Goal: Task Accomplishment & Management: Complete application form

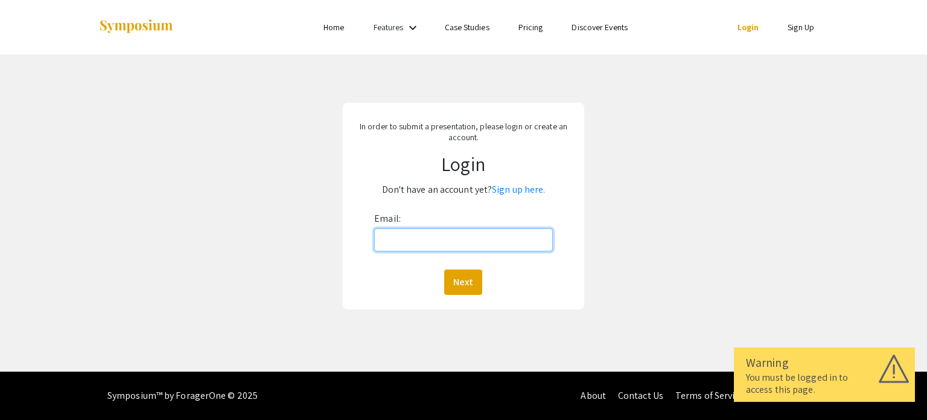
click at [429, 236] on input "Email:" at bounding box center [463, 239] width 178 height 23
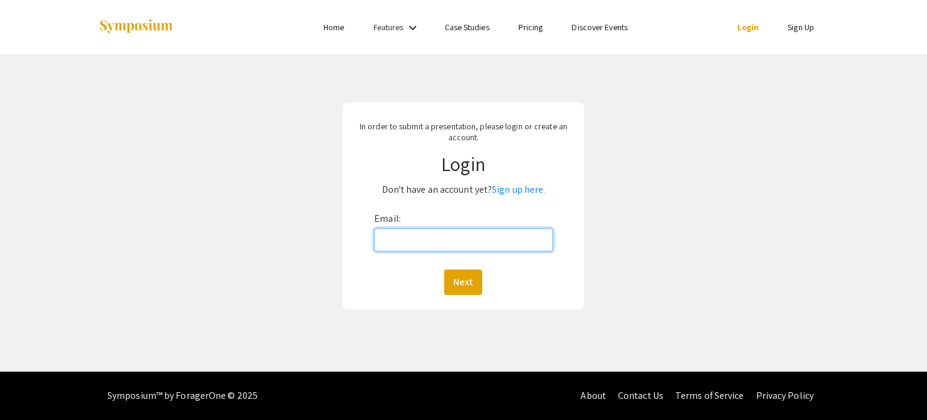
type input "[EMAIL_ADDRESS][DOMAIN_NAME]"
click at [471, 277] on button "Next" at bounding box center [463, 281] width 38 height 25
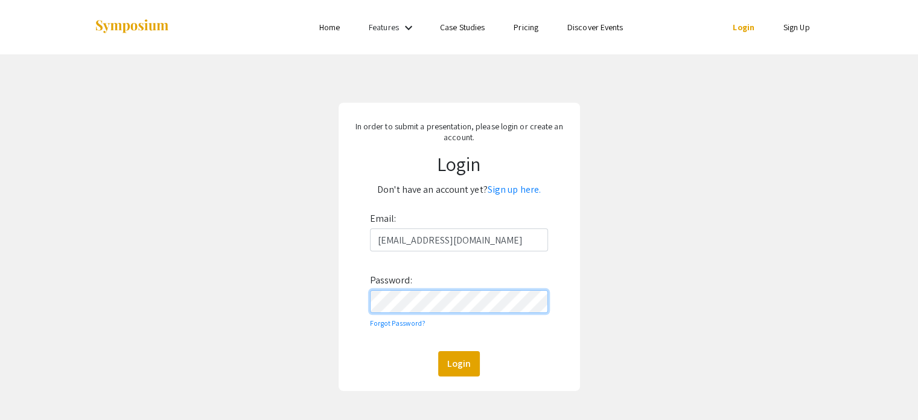
click at [438, 351] on button "Login" at bounding box center [459, 363] width 42 height 25
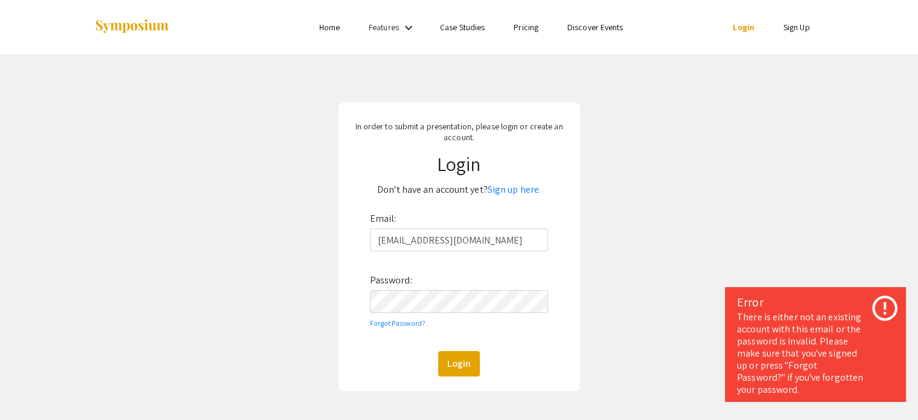
click at [507, 182] on p "Don't have an account yet? Sign up here." at bounding box center [459, 189] width 223 height 19
click at [501, 191] on link "Sign up here." at bounding box center [514, 189] width 53 height 13
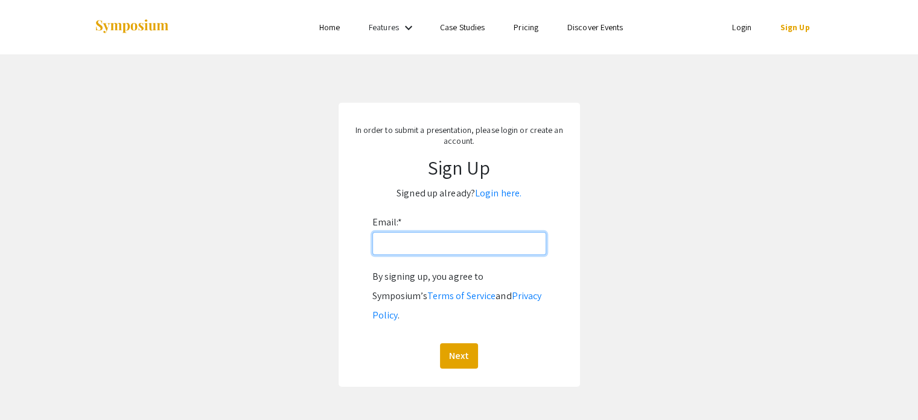
click at [423, 243] on input "Email: *" at bounding box center [460, 243] width 174 height 23
type input "[EMAIL_ADDRESS][DOMAIN_NAME]"
click at [464, 343] on button "Next" at bounding box center [459, 355] width 38 height 25
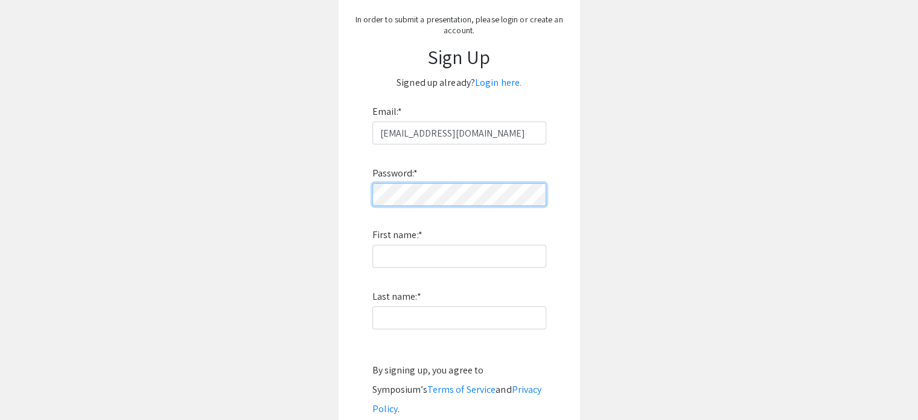
scroll to position [111, 0]
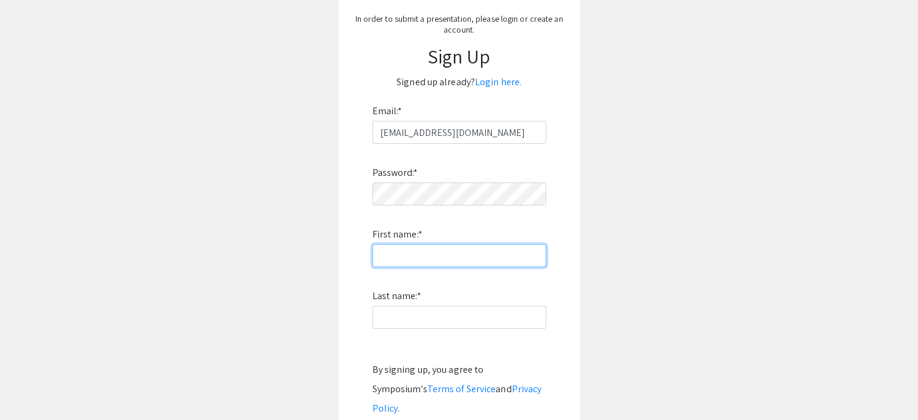
click at [422, 252] on input "First name: *" at bounding box center [460, 255] width 174 height 23
type input "[PERSON_NAME]"
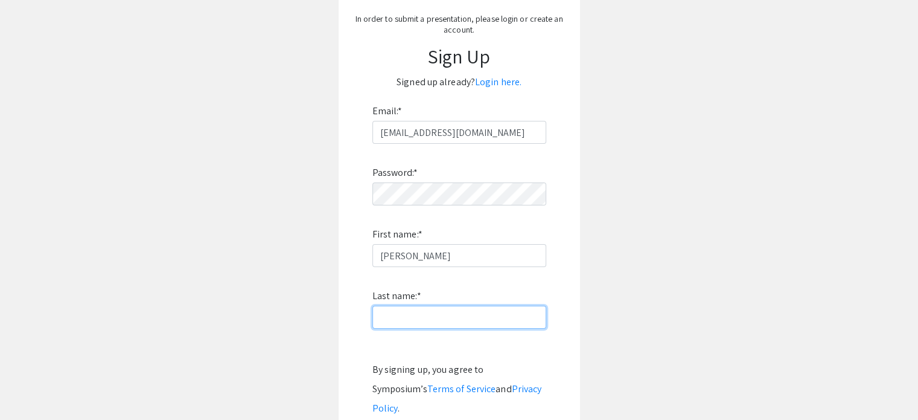
click at [426, 322] on input "Last name: *" at bounding box center [460, 317] width 174 height 23
type input "[PERSON_NAME]"
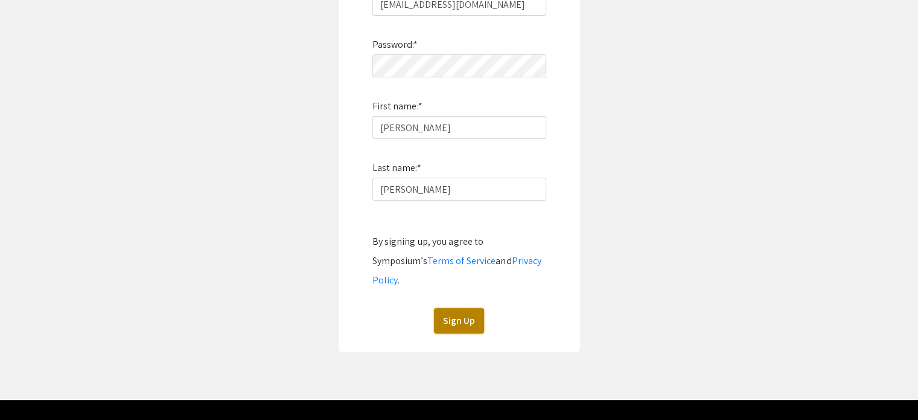
click at [459, 308] on button "Sign Up" at bounding box center [459, 320] width 50 height 25
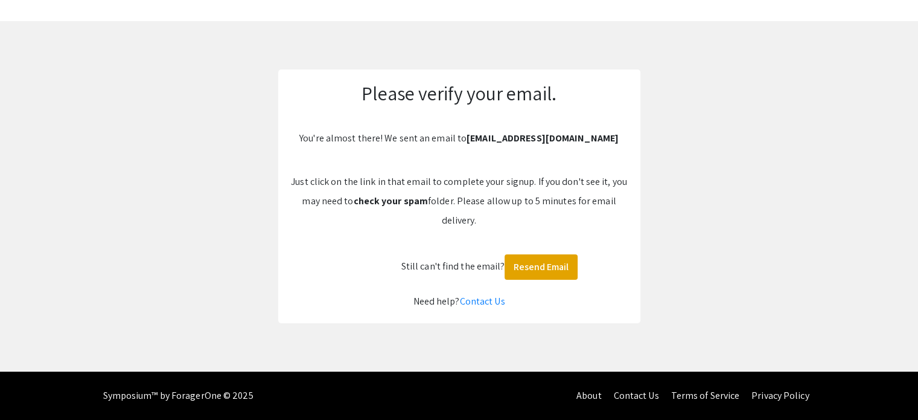
scroll to position [33, 0]
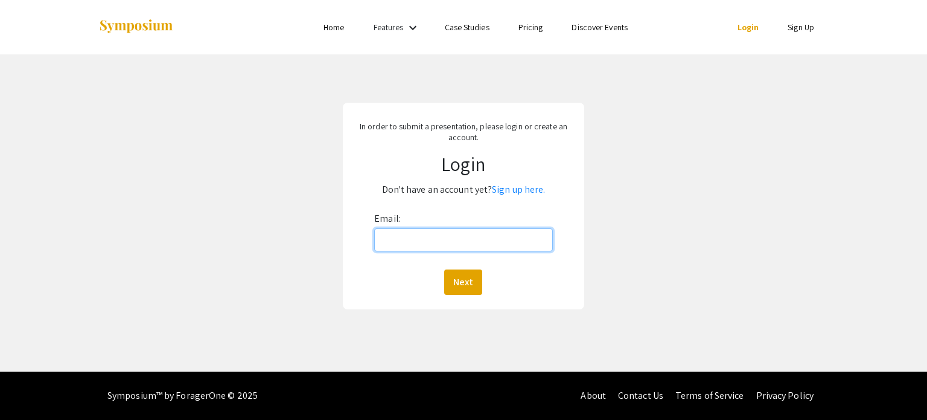
click at [412, 238] on input "Email:" at bounding box center [463, 239] width 178 height 23
type input "[EMAIL_ADDRESS][DOMAIN_NAME]"
click at [461, 280] on button "Next" at bounding box center [463, 281] width 38 height 25
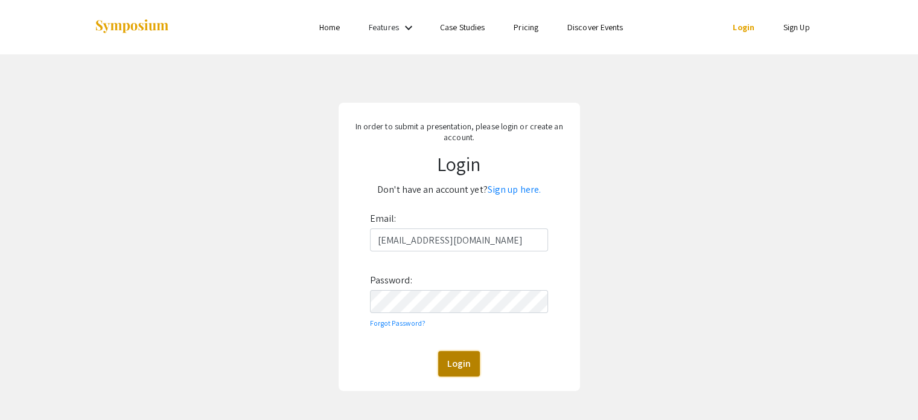
click at [462, 357] on button "Login" at bounding box center [459, 363] width 42 height 25
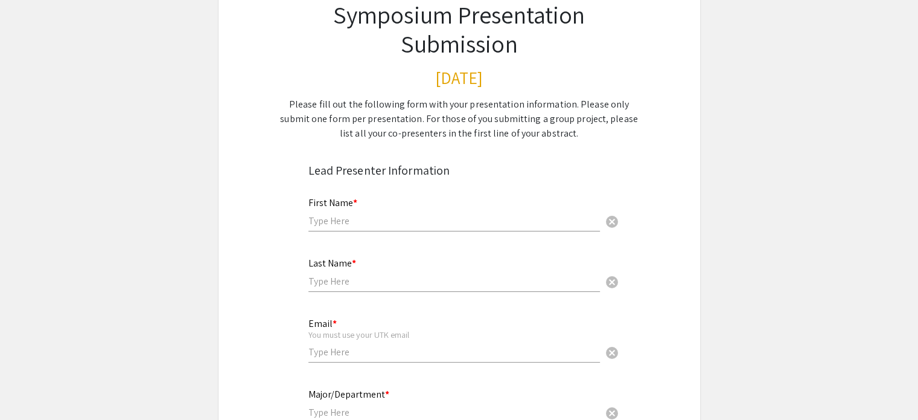
scroll to position [106, 0]
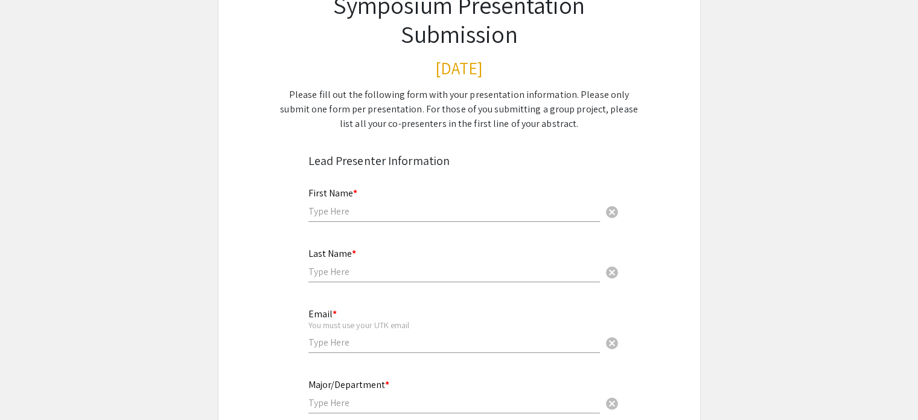
click at [350, 211] on input "text" at bounding box center [455, 211] width 292 height 13
type input "[PERSON_NAME]"
click at [348, 275] on input "text" at bounding box center [455, 271] width 292 height 13
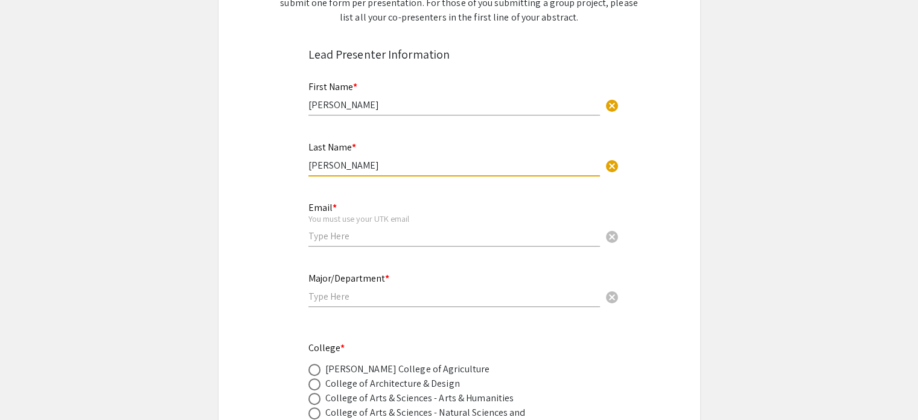
scroll to position [220, 0]
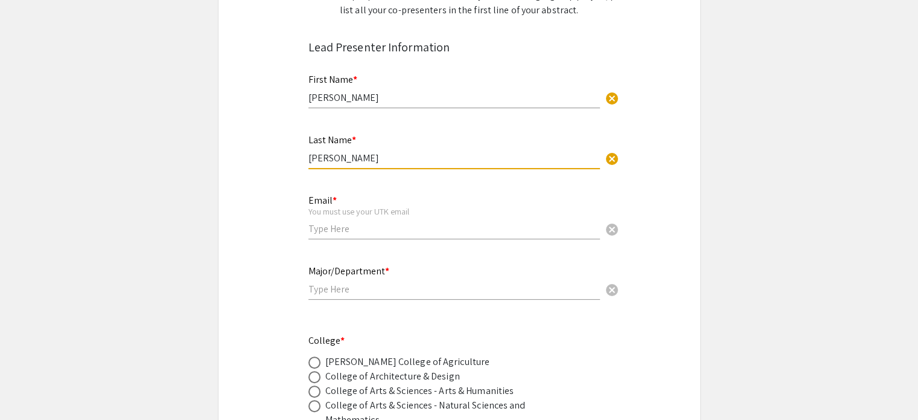
type input "[PERSON_NAME]"
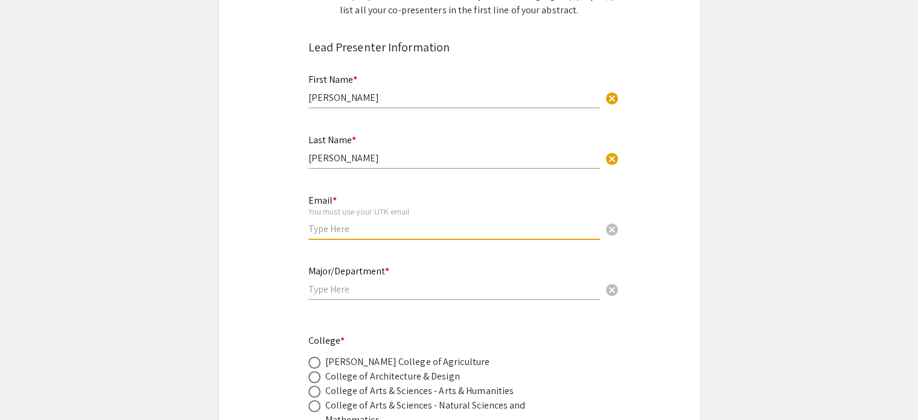
click at [364, 224] on input "email" at bounding box center [455, 228] width 292 height 13
type input "[EMAIL_ADDRESS][DOMAIN_NAME]"
click at [365, 289] on input "text" at bounding box center [455, 289] width 292 height 13
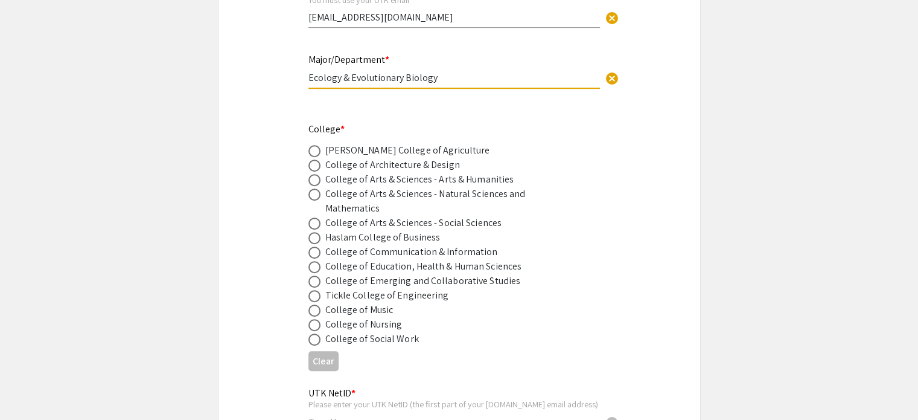
scroll to position [430, 0]
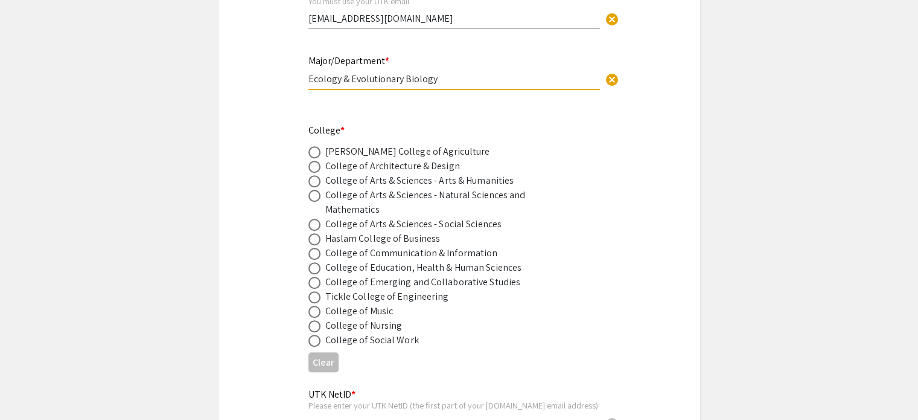
type input "Ecology & Evolutionary Biology"
click at [312, 223] on span at bounding box center [315, 225] width 12 height 12
click at [312, 223] on input "radio" at bounding box center [315, 225] width 12 height 12
radio input "true"
click at [313, 195] on span at bounding box center [315, 196] width 12 height 12
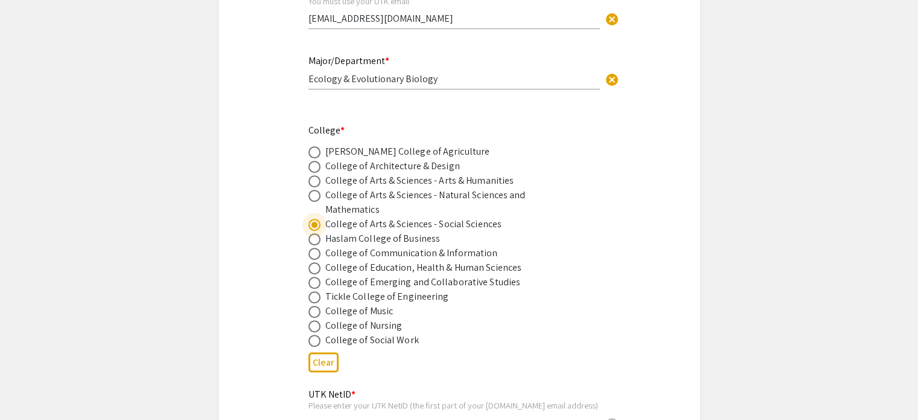
click at [313, 195] on input "radio" at bounding box center [315, 196] width 12 height 12
radio input "true"
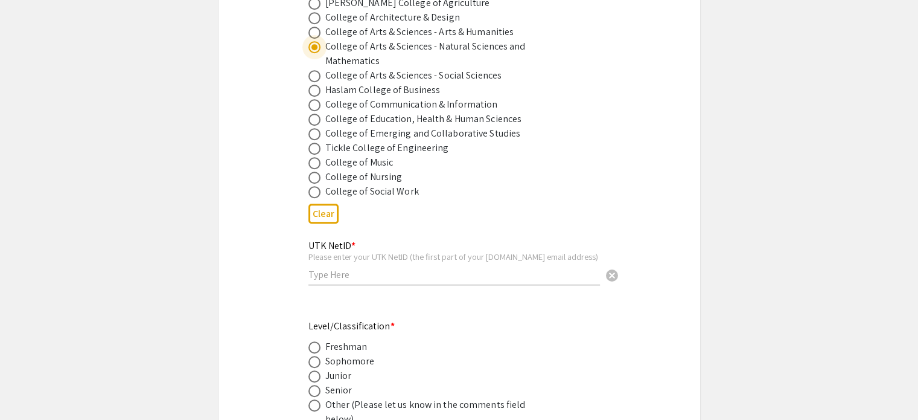
scroll to position [579, 0]
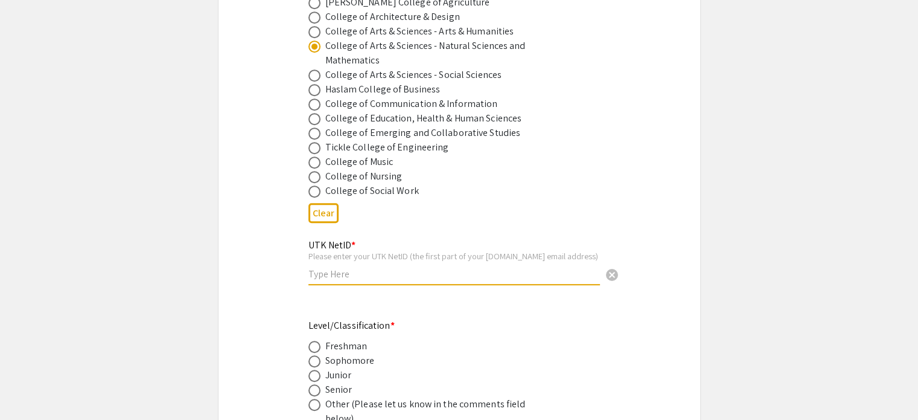
click at [369, 272] on input "text" at bounding box center [455, 273] width 292 height 13
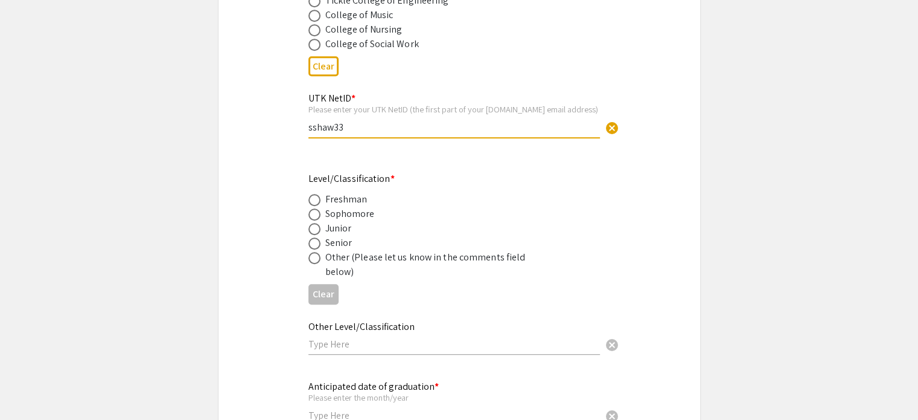
scroll to position [726, 0]
type input "sshaw33"
click at [313, 240] on span at bounding box center [315, 243] width 12 height 12
click at [313, 240] on input "radio" at bounding box center [315, 243] width 12 height 12
radio input "true"
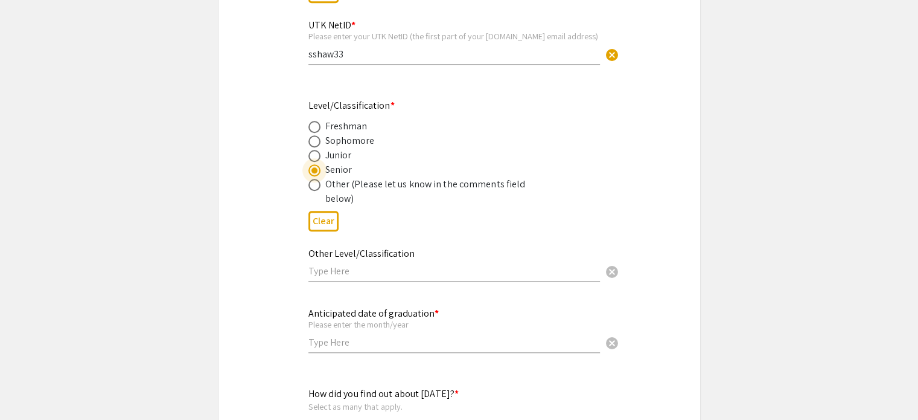
scroll to position [819, 0]
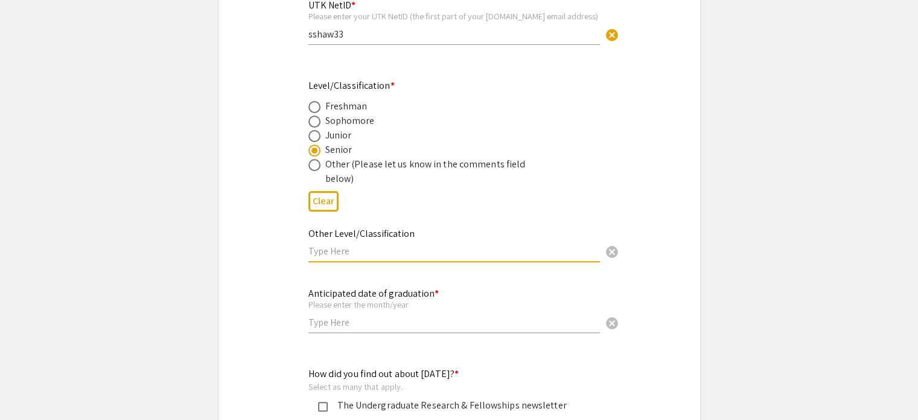
click at [370, 250] on input "text" at bounding box center [455, 251] width 292 height 13
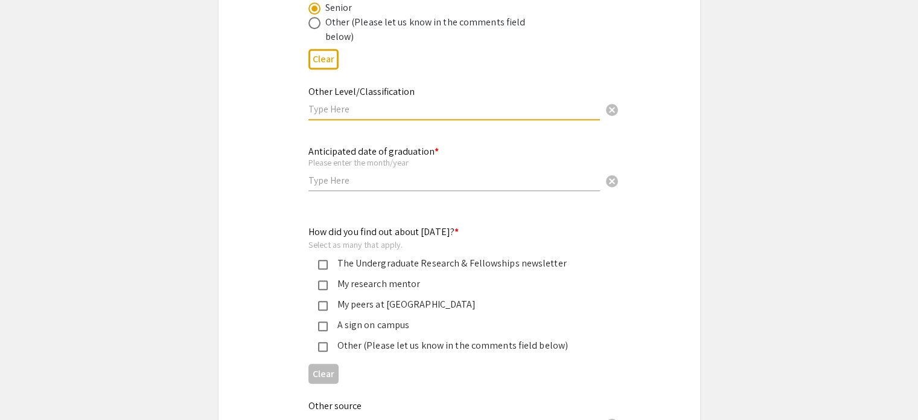
scroll to position [961, 0]
click at [425, 180] on input "text" at bounding box center [455, 179] width 292 height 13
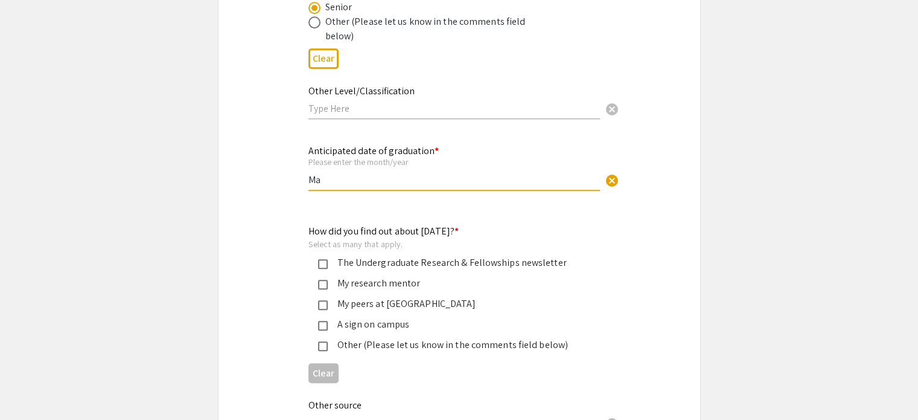
type input "M"
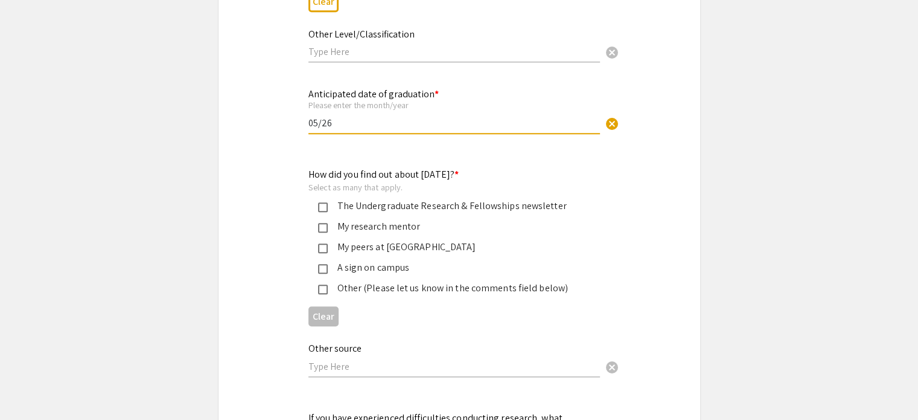
scroll to position [1022, 0]
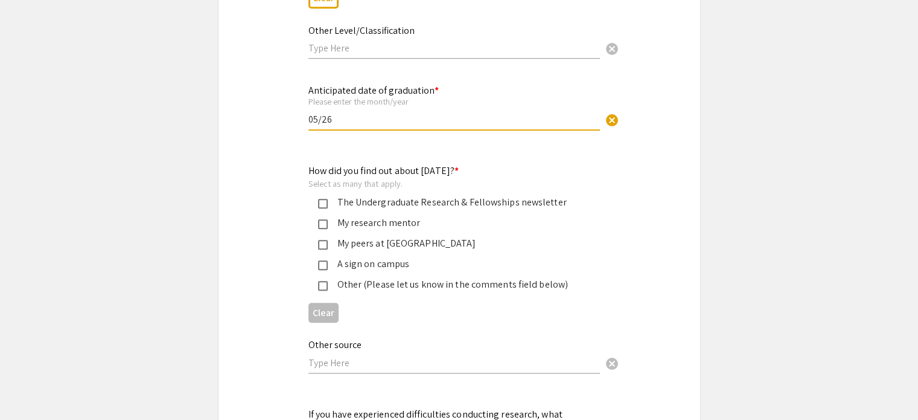
type input "05/26"
click at [321, 281] on mat-pseudo-checkbox at bounding box center [323, 286] width 10 height 10
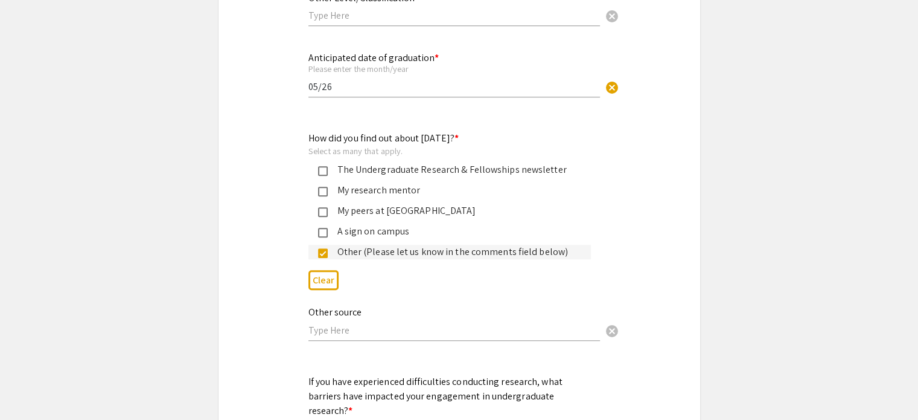
scroll to position [1055, 0]
click at [341, 327] on input "text" at bounding box center [455, 329] width 292 height 13
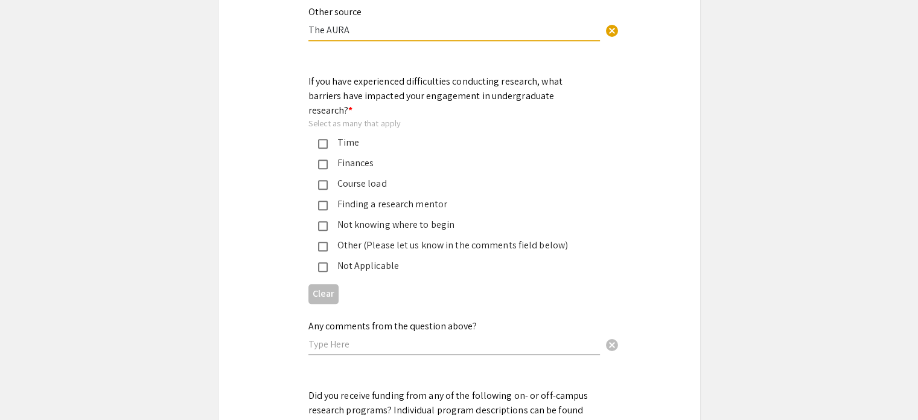
scroll to position [1355, 0]
type input "The AURA"
click at [324, 261] on mat-pseudo-checkbox at bounding box center [323, 266] width 10 height 10
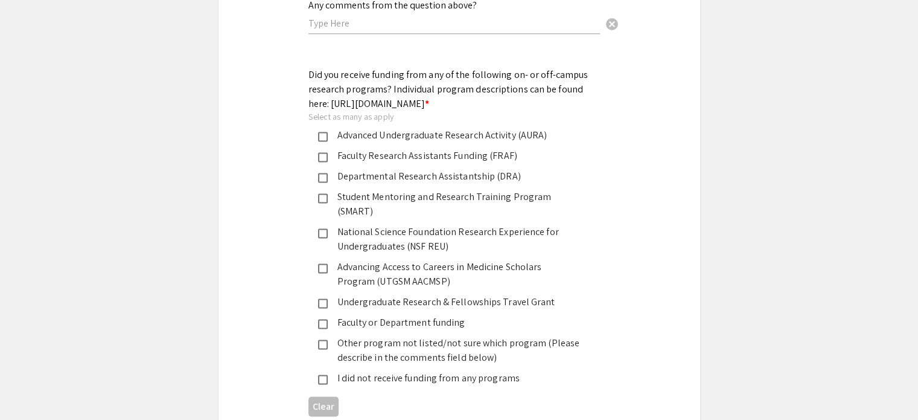
scroll to position [1678, 0]
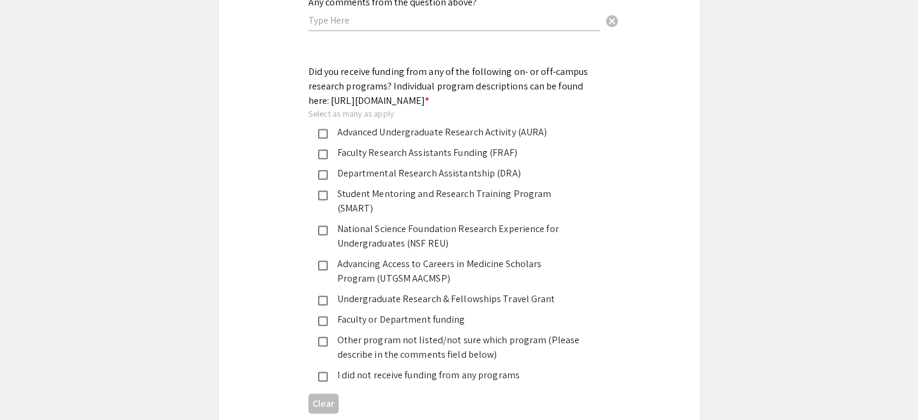
click at [321, 129] on mat-pseudo-checkbox at bounding box center [323, 134] width 10 height 10
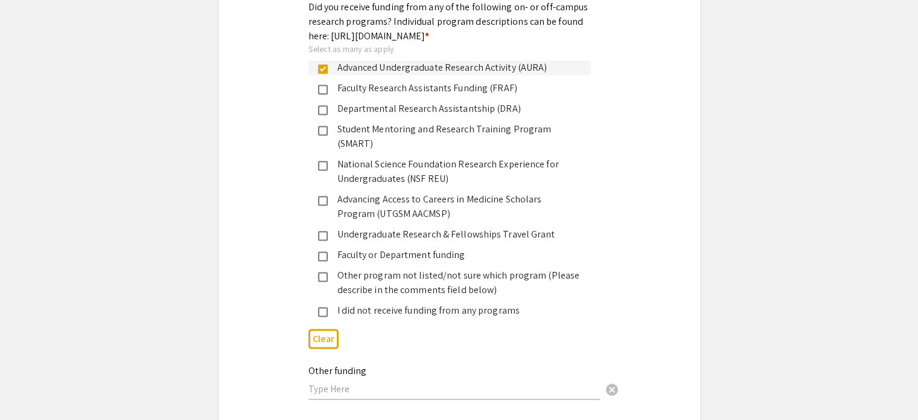
scroll to position [1759, 0]
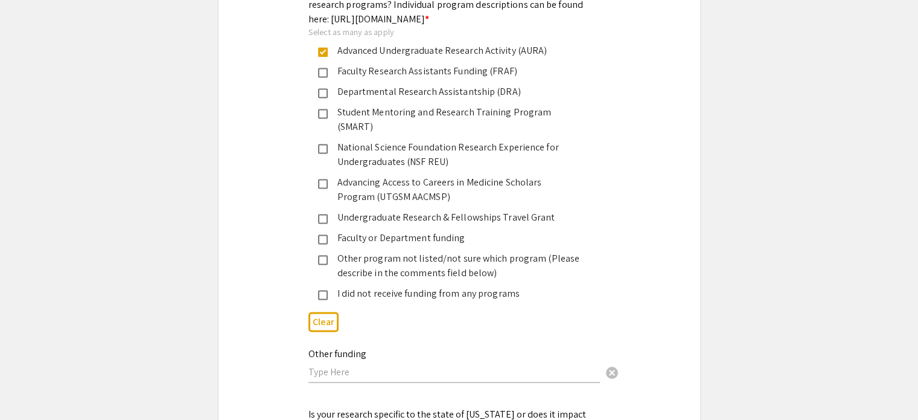
click at [322, 214] on mat-pseudo-checkbox at bounding box center [323, 219] width 10 height 10
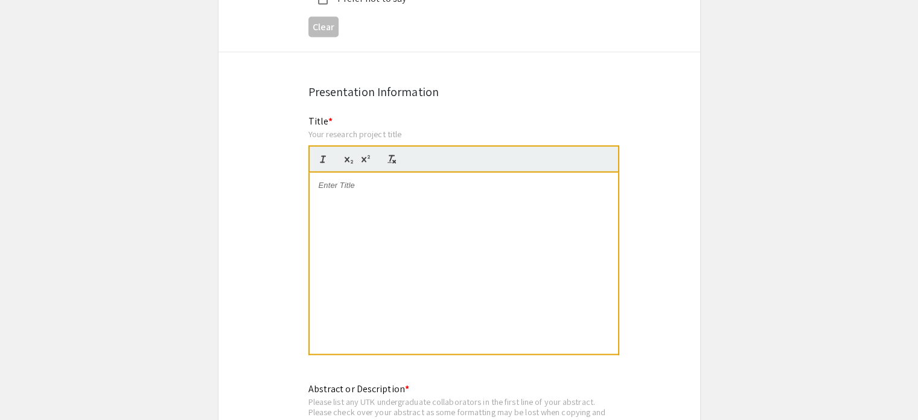
scroll to position [2358, 0]
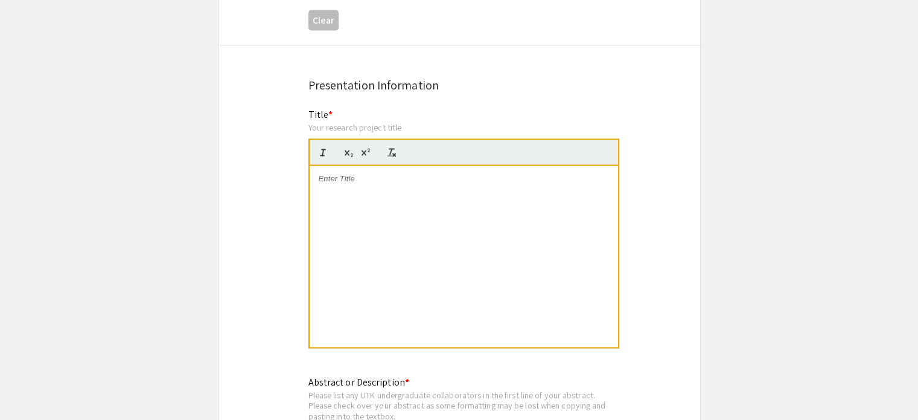
click at [358, 173] on p at bounding box center [464, 178] width 290 height 11
click at [418, 166] on div at bounding box center [464, 256] width 309 height 181
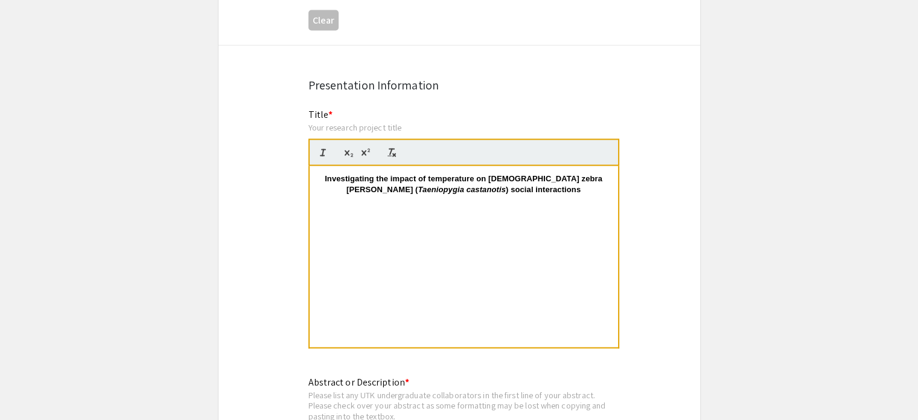
scroll to position [0, 0]
click at [327, 174] on strong "Investigating the impact of temperature on [DEMOGRAPHIC_DATA] zebra [PERSON_NAM…" at bounding box center [465, 184] width 280 height 20
click at [534, 173] on p "Investigating the impact of temperature on [DEMOGRAPHIC_DATA] zebra [PERSON_NAM…" at bounding box center [464, 184] width 290 height 22
click at [418, 185] on em "Taeniopygia castanotis" at bounding box center [462, 189] width 88 height 9
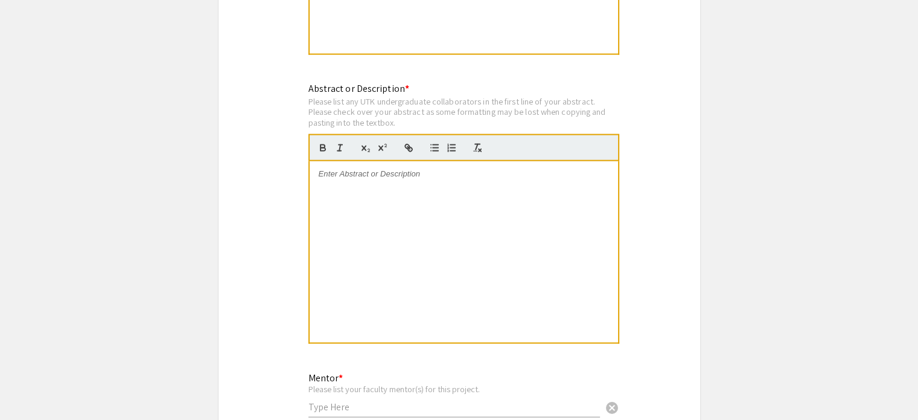
scroll to position [2653, 0]
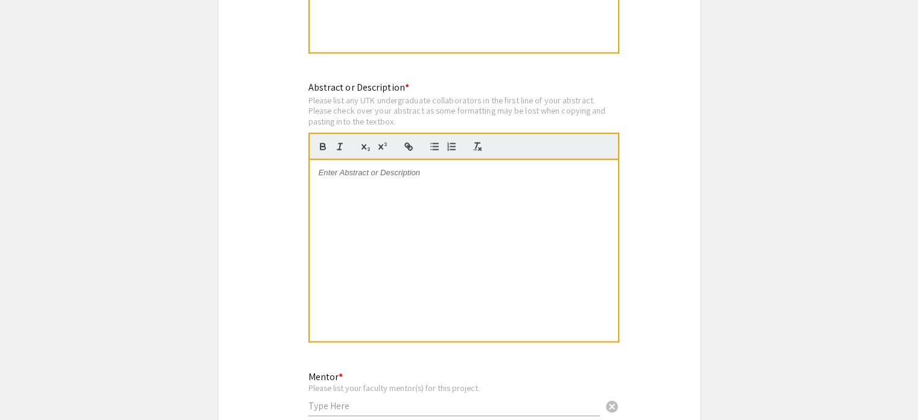
click at [363, 160] on div at bounding box center [464, 250] width 309 height 181
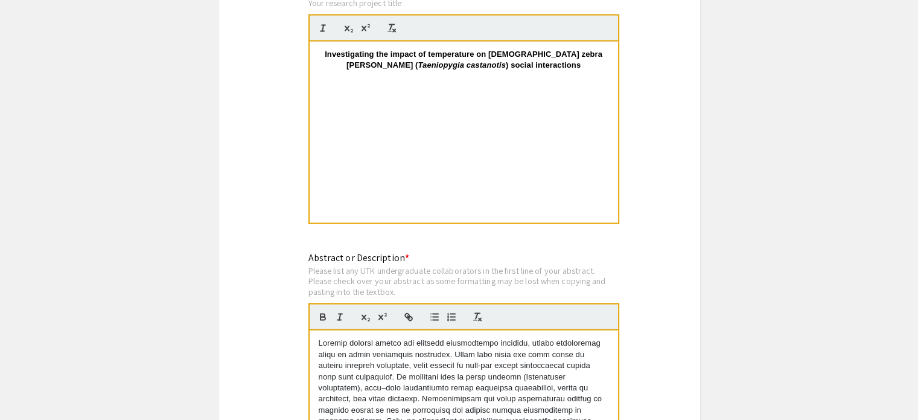
scroll to position [2400, 0]
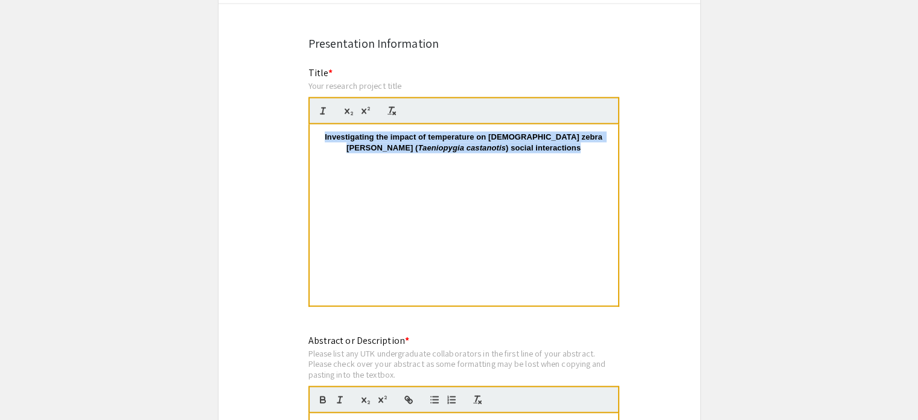
drag, startPoint x: 531, startPoint y: 110, endPoint x: 315, endPoint y: 104, distance: 216.3
click at [315, 124] on div "Investigating the impact of temperature on [DEMOGRAPHIC_DATA] zebra [PERSON_NAM…" at bounding box center [464, 214] width 309 height 181
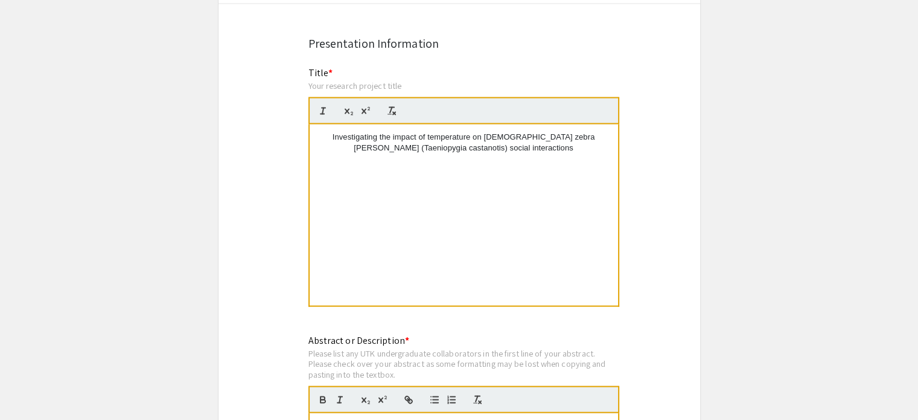
scroll to position [0, 0]
click at [333, 132] on p "Investigating the impact of temperature on [DEMOGRAPHIC_DATA] zebra [PERSON_NAM…" at bounding box center [464, 143] width 290 height 22
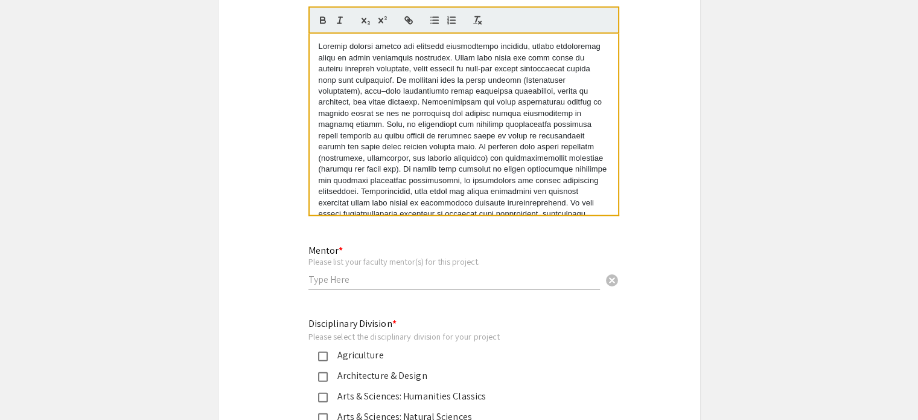
scroll to position [2849, 0]
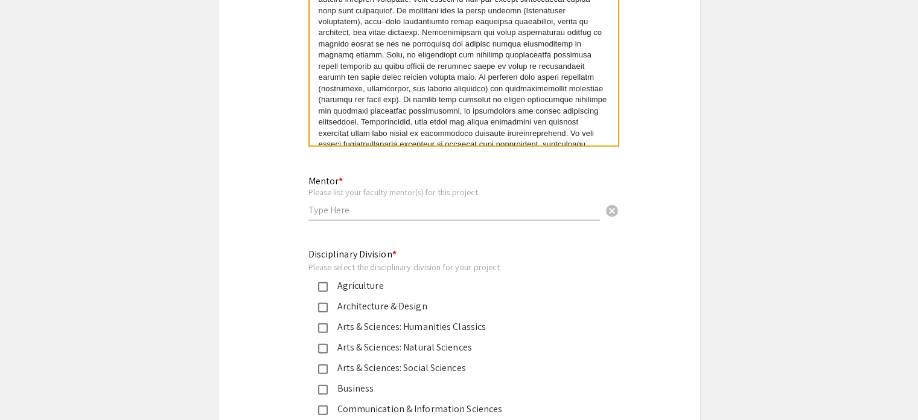
click at [374, 203] on input "text" at bounding box center [455, 209] width 292 height 13
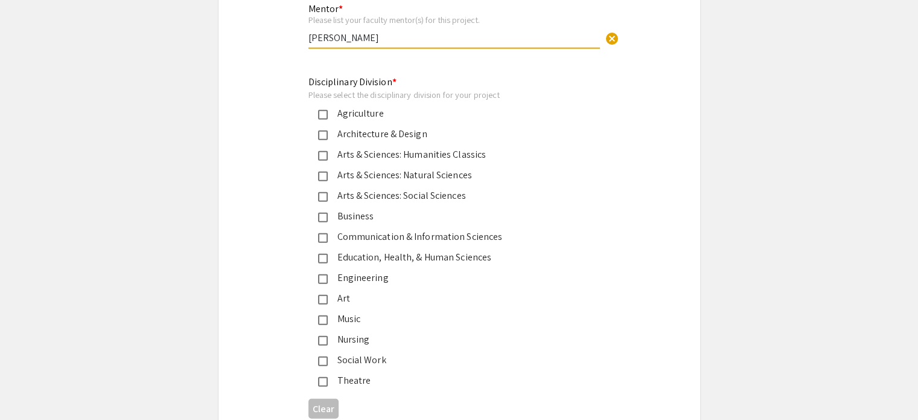
scroll to position [3021, 0]
type input "[PERSON_NAME]"
click at [322, 171] on mat-pseudo-checkbox at bounding box center [323, 176] width 10 height 10
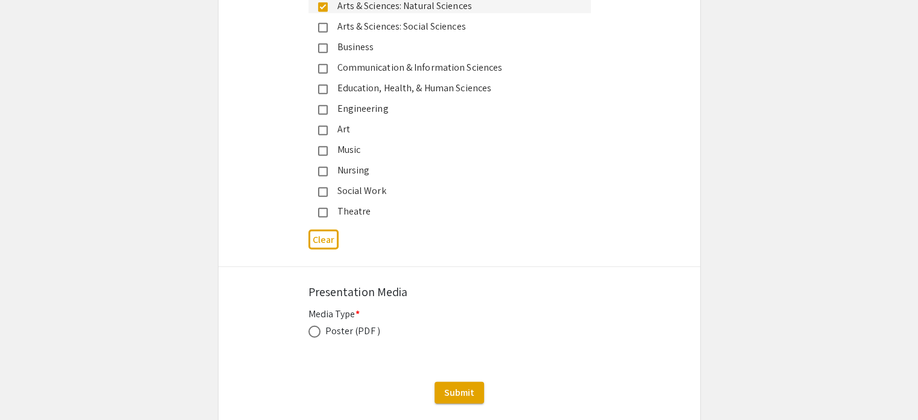
scroll to position [3226, 0]
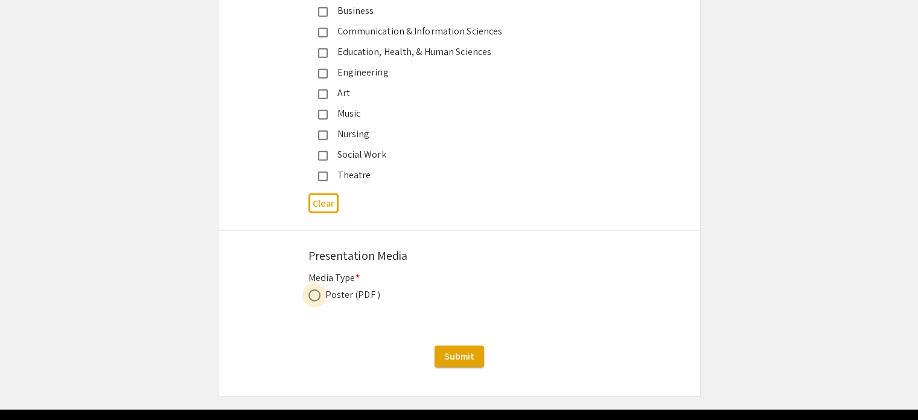
click at [314, 289] on span at bounding box center [315, 295] width 12 height 12
click at [314, 289] on input "radio" at bounding box center [315, 295] width 12 height 12
radio input "true"
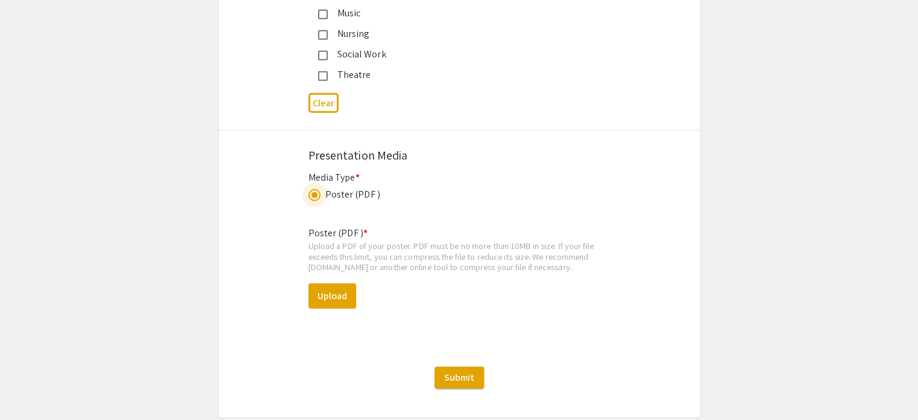
scroll to position [3327, 0]
click at [325, 283] on button "Upload" at bounding box center [333, 295] width 48 height 25
click at [338, 283] on button "Upload" at bounding box center [333, 295] width 48 height 25
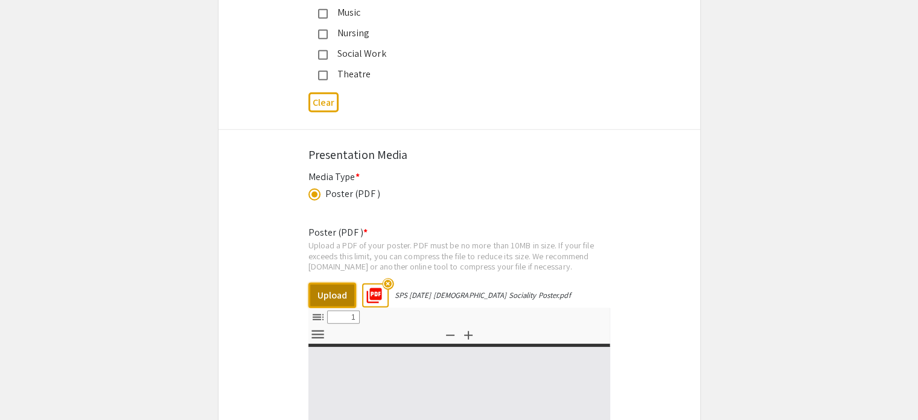
select select "custom"
type input "0"
select select "custom"
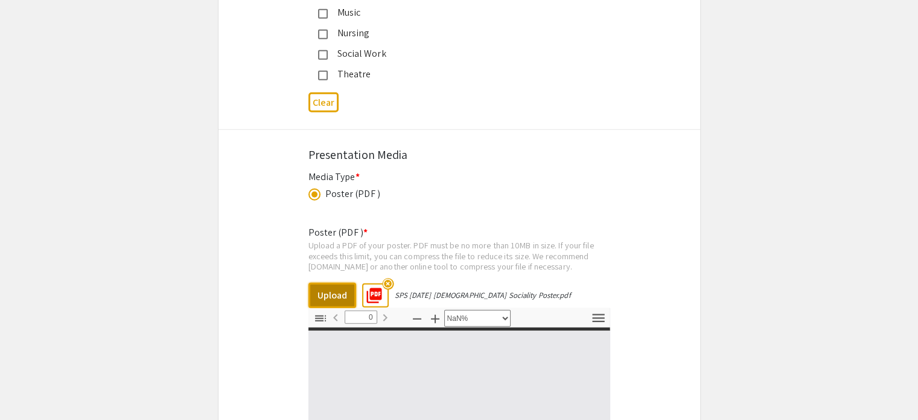
type input "1"
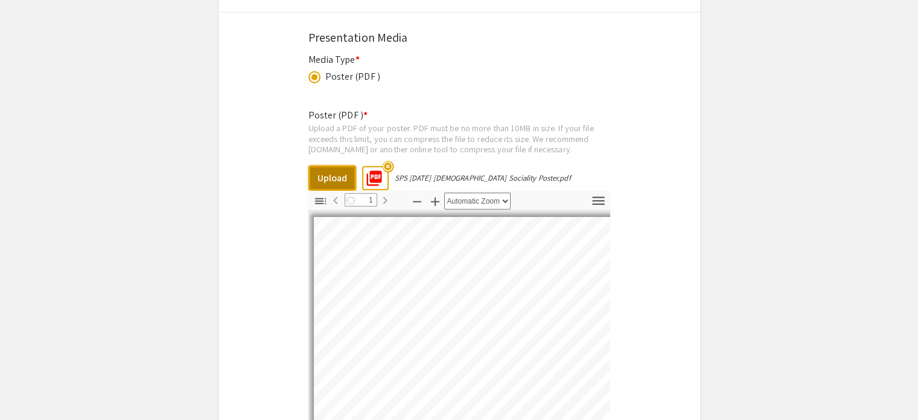
select select "auto"
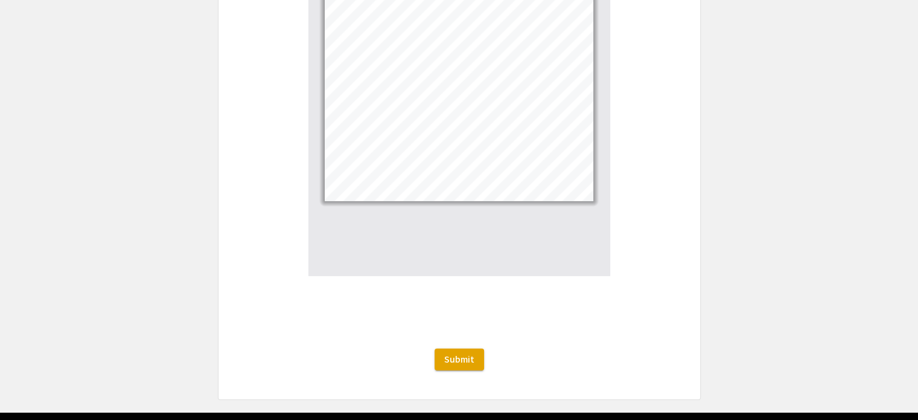
scroll to position [3663, 0]
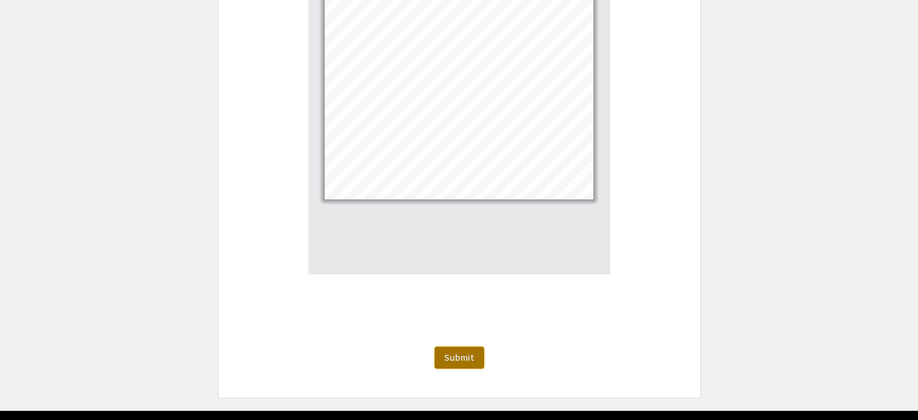
click at [442, 347] on button "Submit" at bounding box center [460, 358] width 50 height 22
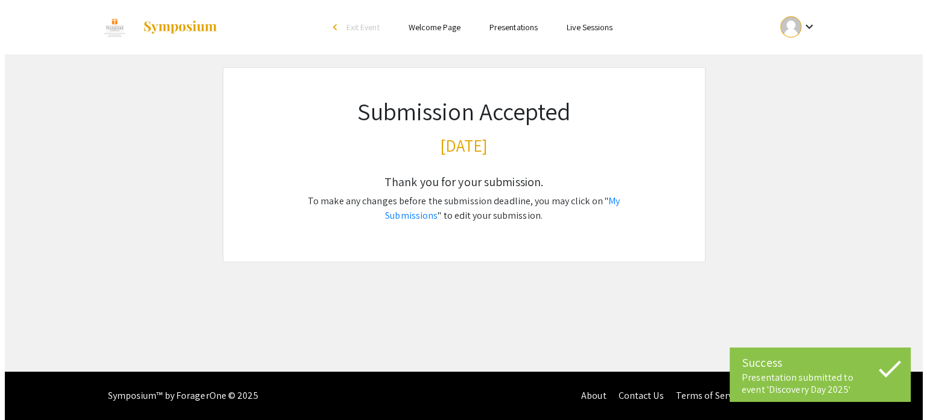
scroll to position [0, 0]
